Goal: Information Seeking & Learning: Learn about a topic

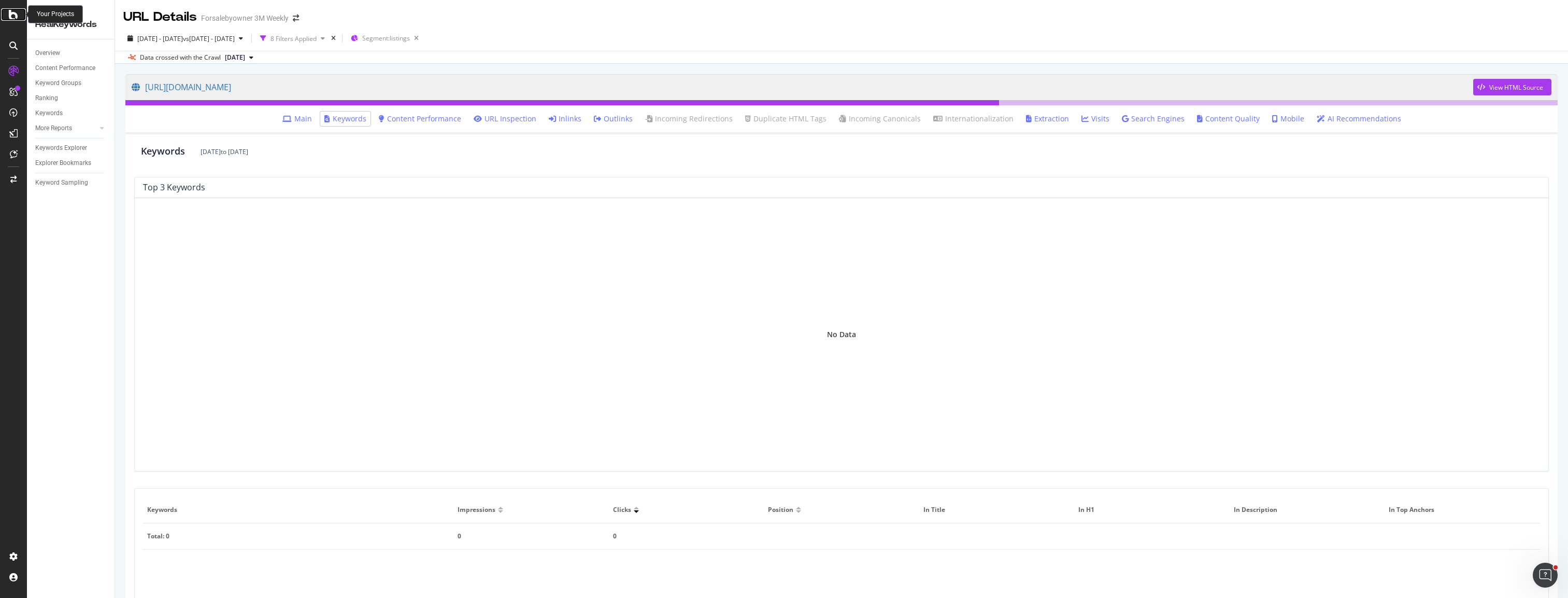
click at [11, 15] on icon at bounding box center [13, 15] width 9 height 12
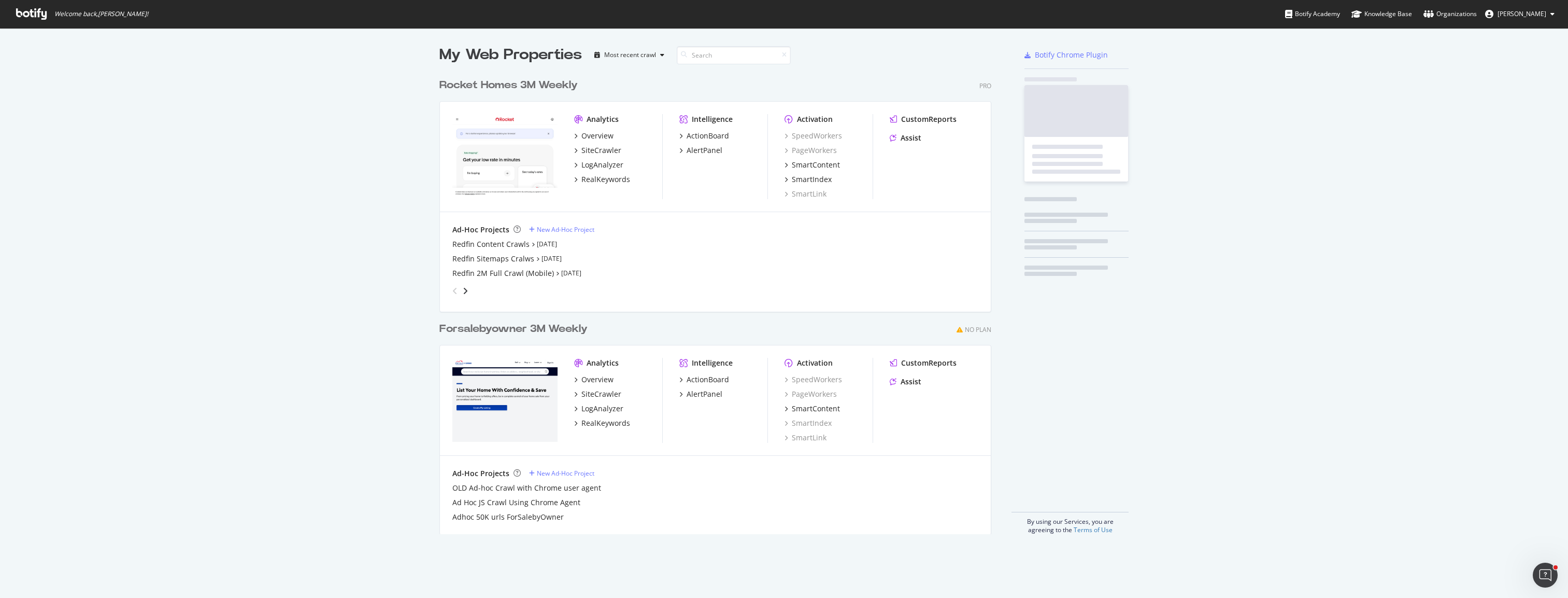
scroll to position [590, 1552]
